Goal: Find specific page/section: Find specific page/section

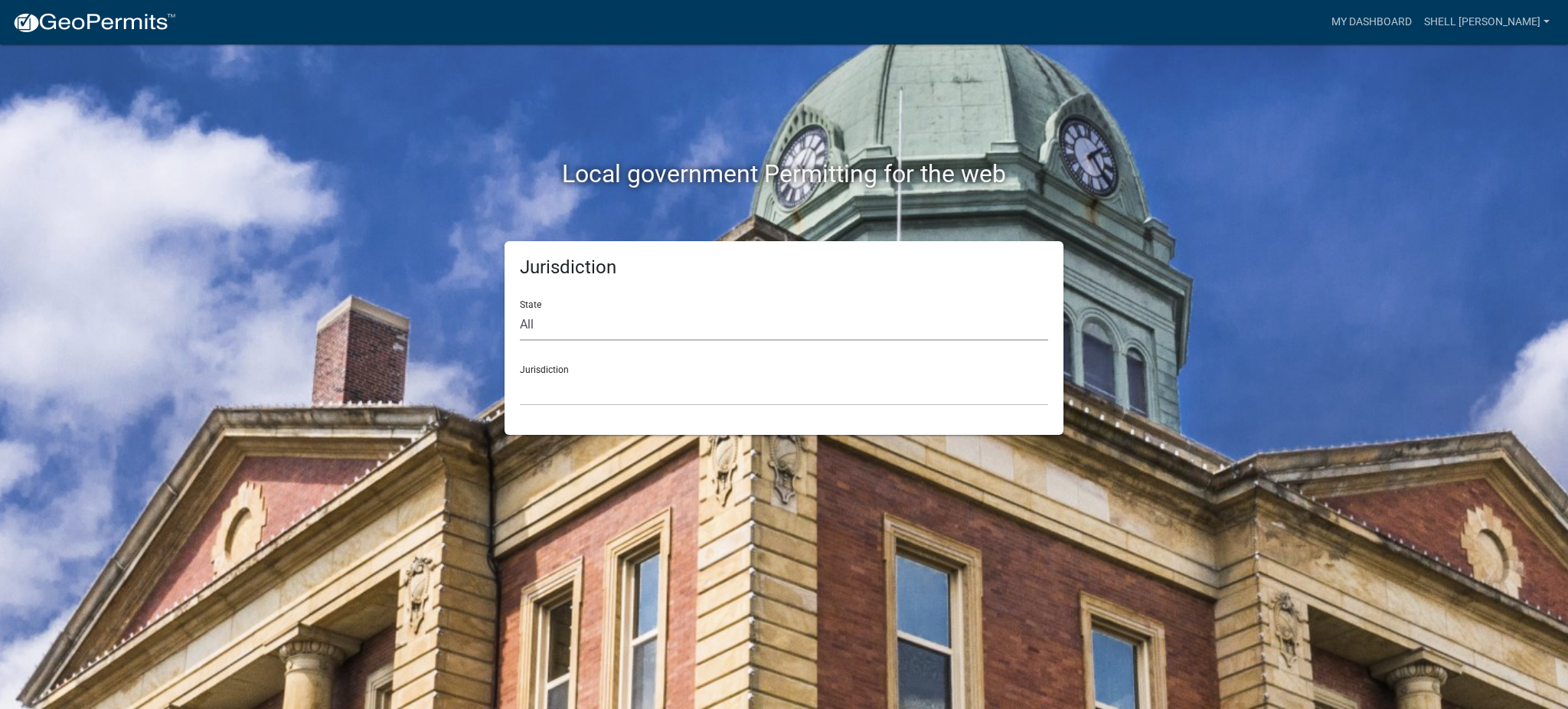
click at [534, 329] on select "All [US_STATE] [US_STATE] [US_STATE] [US_STATE] [US_STATE] [US_STATE] [US_STATE…" at bounding box center [784, 325] width 529 height 31
select select "[US_STATE]"
click at [520, 309] on select "All [US_STATE] [US_STATE] [US_STATE] [US_STATE] [US_STATE] [US_STATE] [US_STATE…" at bounding box center [784, 325] width 529 height 31
click at [542, 400] on select "[GEOGRAPHIC_DATA], [US_STATE] [GEOGRAPHIC_DATA], [US_STATE] [GEOGRAPHIC_DATA], …" at bounding box center [784, 390] width 529 height 31
click at [1295, 309] on div "Local government Permitting for the web Jurisdiction State All [US_STATE] [US_S…" at bounding box center [784, 354] width 1568 height 709
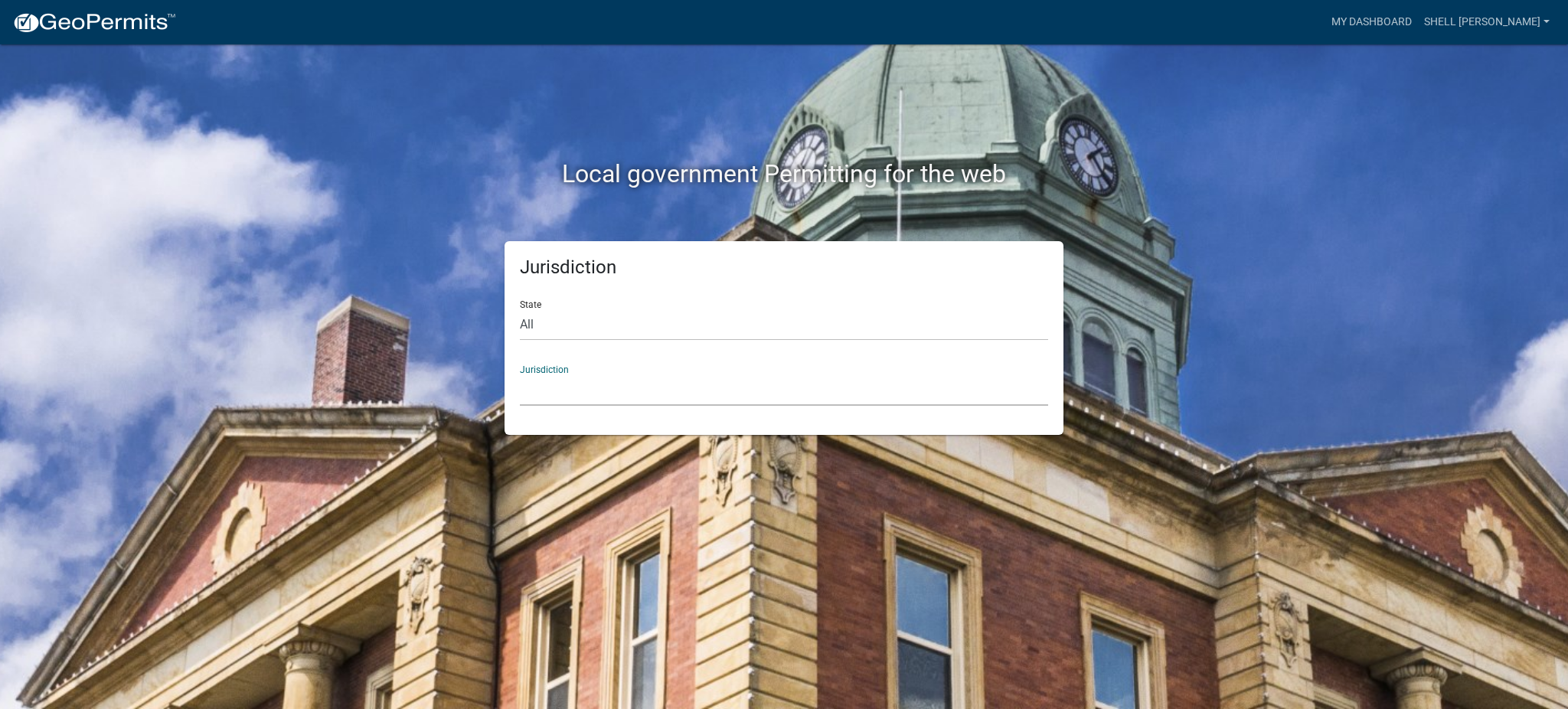
click at [542, 398] on select "[GEOGRAPHIC_DATA], [US_STATE] [GEOGRAPHIC_DATA], [US_STATE] [GEOGRAPHIC_DATA], …" at bounding box center [784, 390] width 529 height 31
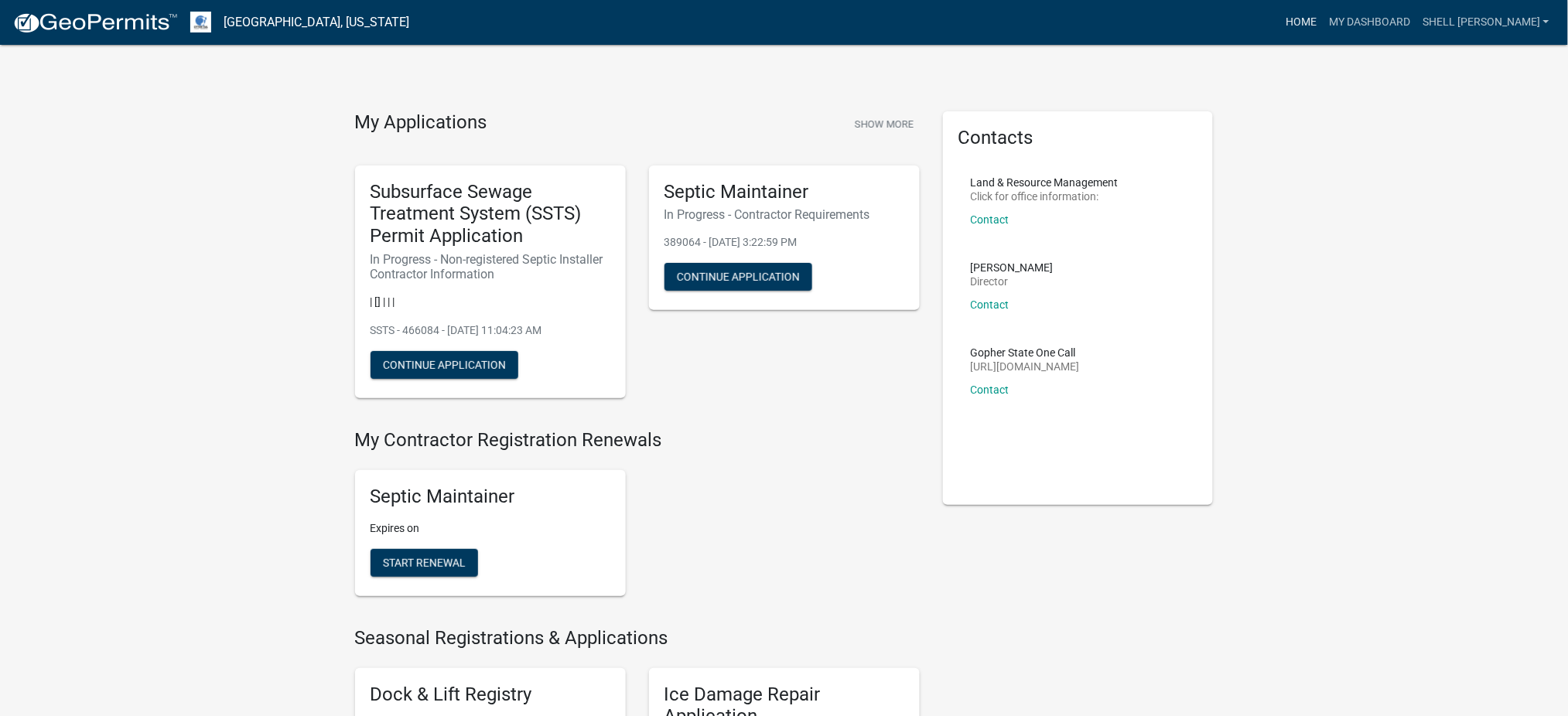
click at [1322, 22] on link "Home" at bounding box center [1301, 23] width 43 height 30
click at [120, 17] on img at bounding box center [95, 23] width 166 height 23
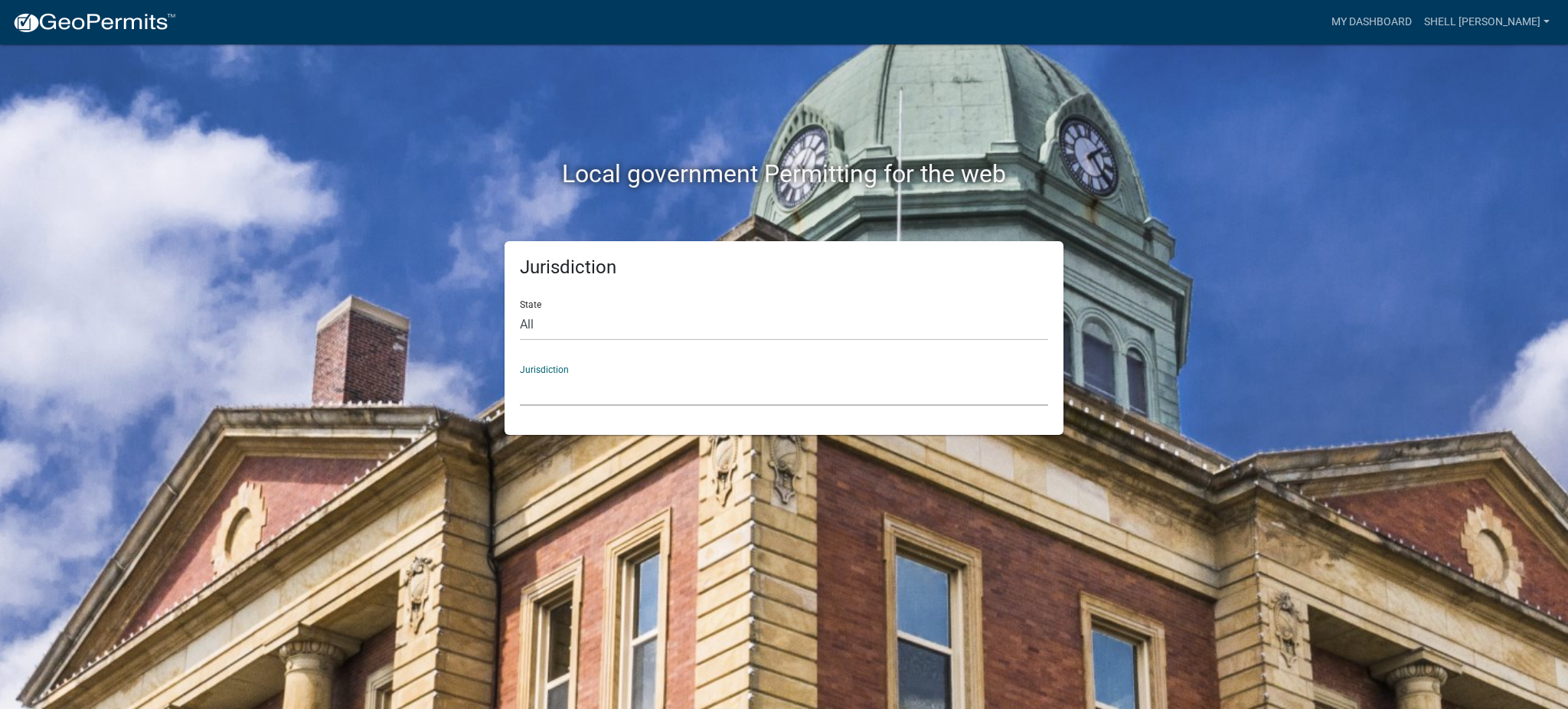
click at [550, 398] on select "[GEOGRAPHIC_DATA], [US_STATE] [GEOGRAPHIC_DATA], [US_STATE][PERSON_NAME][GEOGRA…" at bounding box center [784, 390] width 529 height 31
click at [417, 95] on div "Local government Permitting for the web" at bounding box center [784, 143] width 873 height 196
click at [534, 323] on select "All [US_STATE] [US_STATE] [US_STATE] [US_STATE] [US_STATE] [US_STATE] [US_STATE…" at bounding box center [784, 325] width 529 height 31
select select "[US_STATE]"
click at [520, 309] on select "All [US_STATE] [US_STATE] [US_STATE] [US_STATE] [US_STATE] [US_STATE] [US_STATE…" at bounding box center [784, 325] width 529 height 31
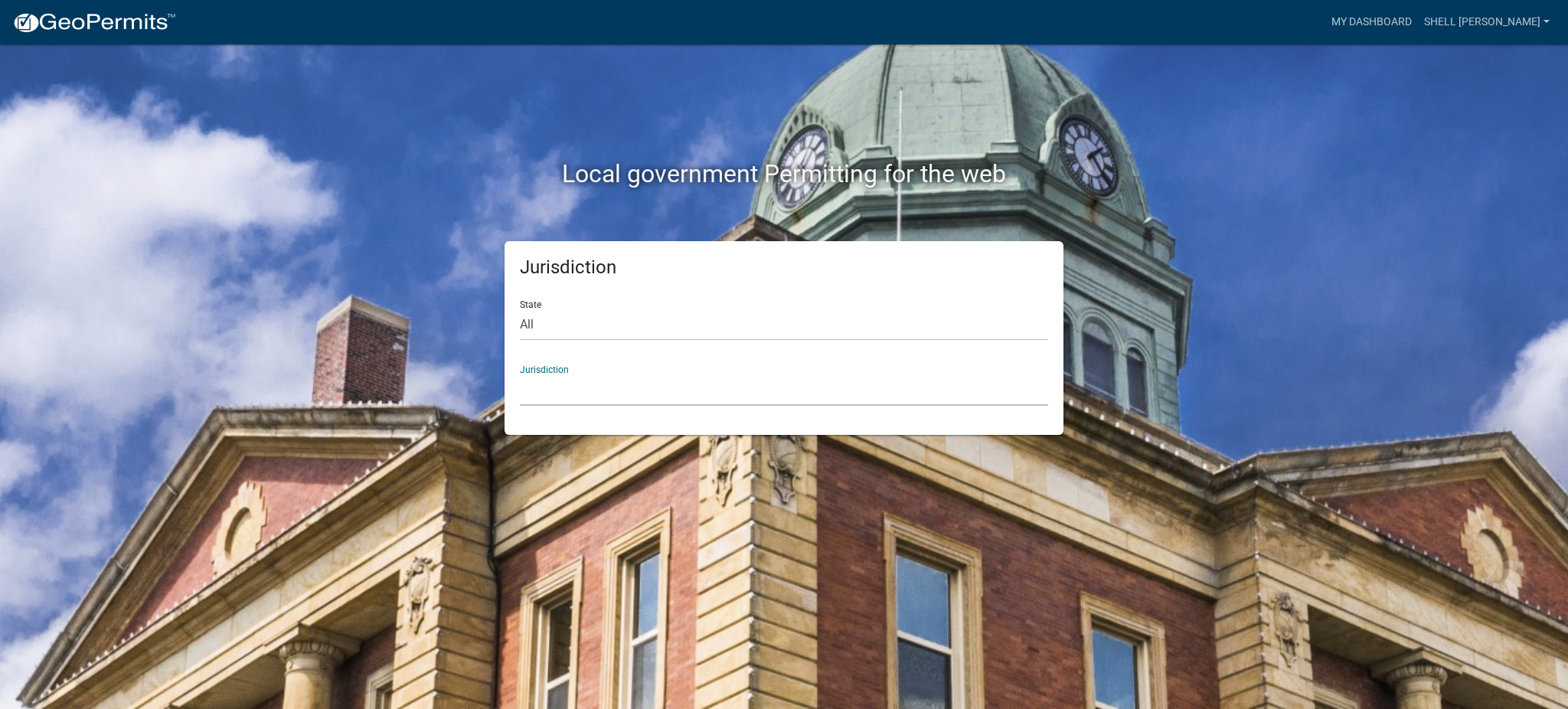
click at [546, 387] on select "[GEOGRAPHIC_DATA], [US_STATE] [GEOGRAPHIC_DATA], [US_STATE] [GEOGRAPHIC_DATA], …" at bounding box center [784, 390] width 529 height 31
click at [548, 393] on select "[GEOGRAPHIC_DATA], [US_STATE] [GEOGRAPHIC_DATA], [US_STATE] [GEOGRAPHIC_DATA], …" at bounding box center [784, 390] width 529 height 31
click at [1277, 284] on div "Local government Permitting for the web Jurisdiction State All [US_STATE] [US_S…" at bounding box center [784, 354] width 1568 height 709
